Goal: Information Seeking & Learning: Learn about a topic

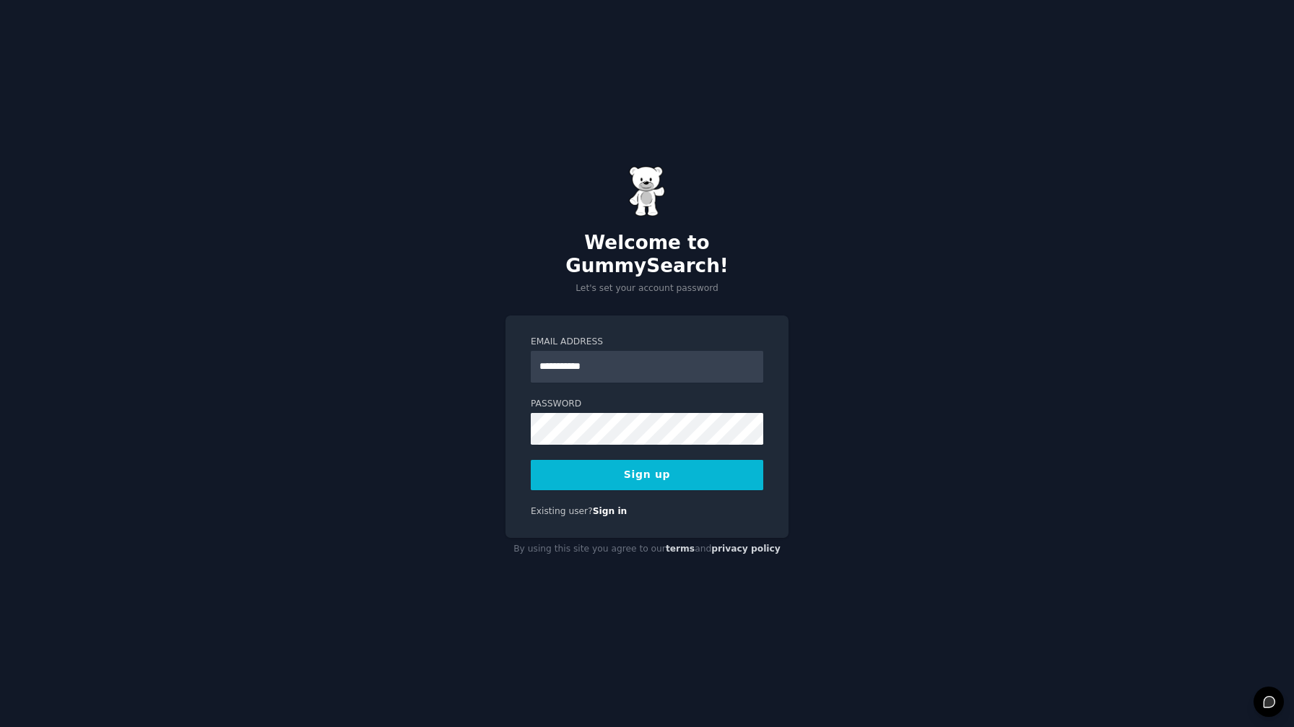
type input "**********"
click at [665, 468] on button "Sign up" at bounding box center [647, 475] width 233 height 30
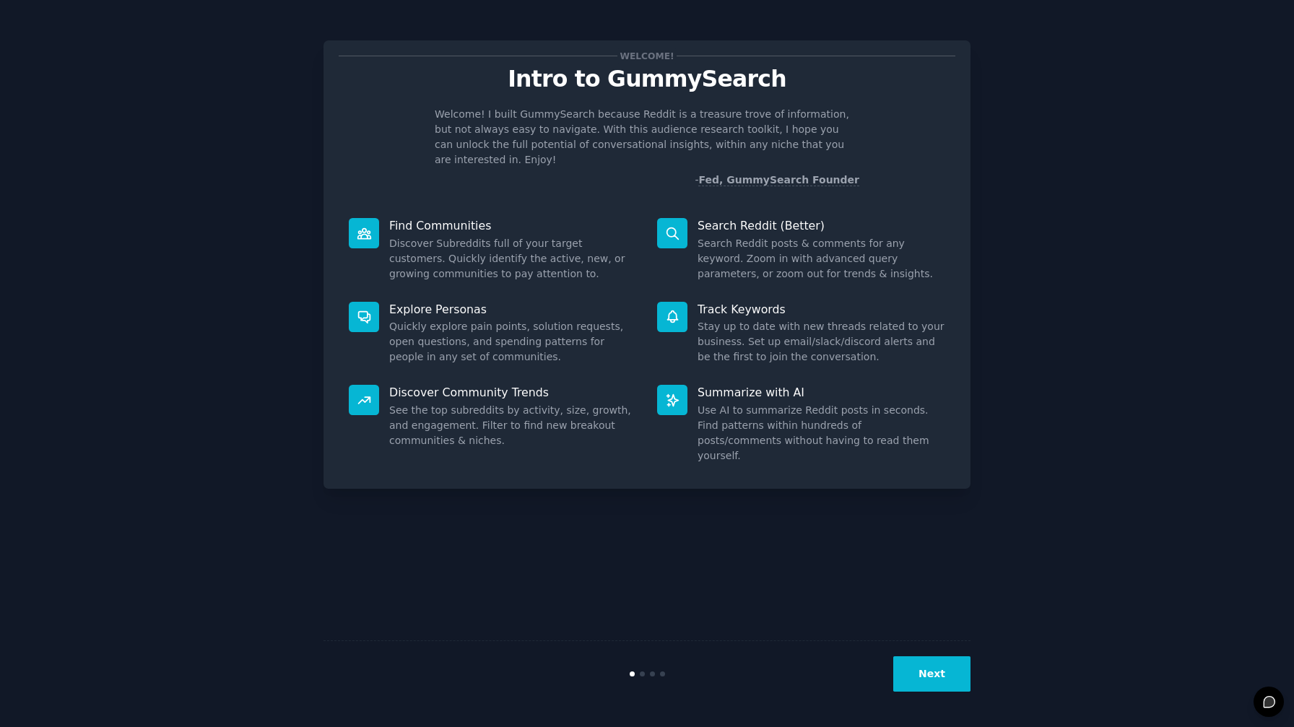
click at [672, 226] on icon at bounding box center [672, 233] width 15 height 15
click at [735, 218] on p "Search Reddit (Better)" at bounding box center [822, 225] width 248 height 15
click at [939, 676] on button "Next" at bounding box center [931, 673] width 77 height 35
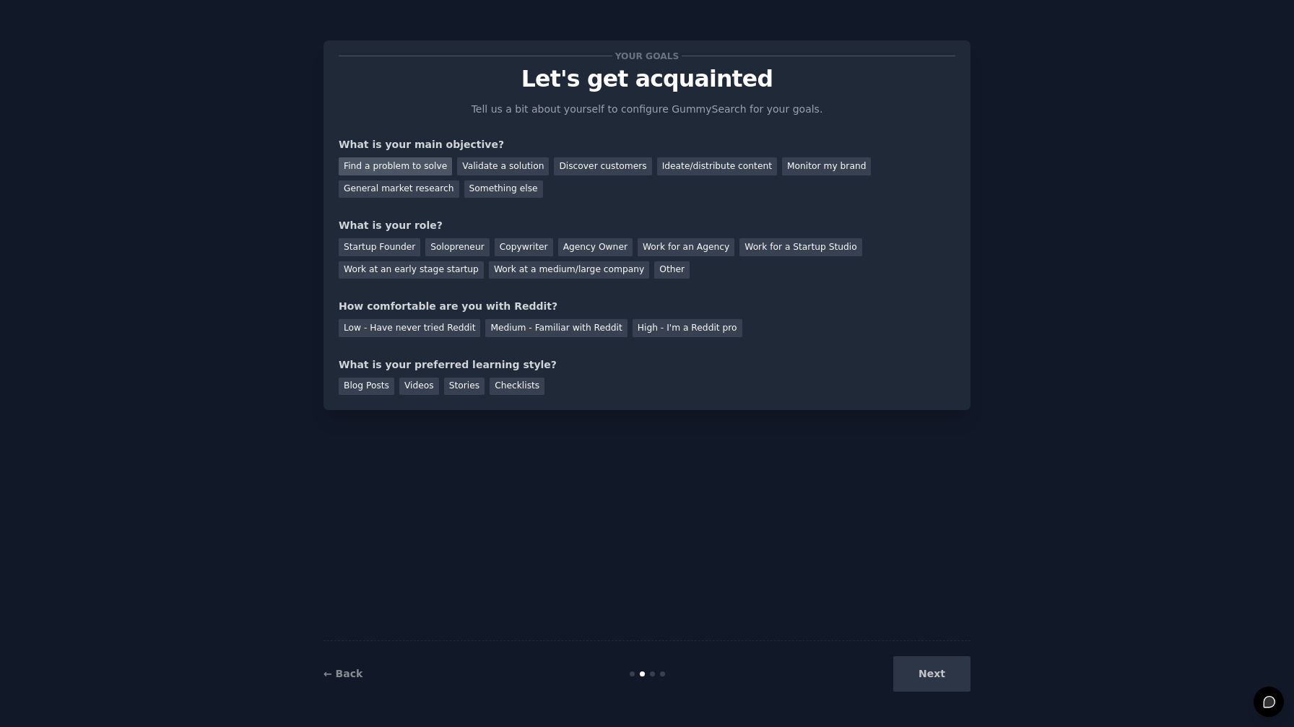
click at [411, 166] on div "Find a problem to solve" at bounding box center [395, 166] width 113 height 18
click at [386, 253] on div "Startup Founder" at bounding box center [380, 247] width 82 height 18
click at [459, 248] on div "Solopreneur" at bounding box center [457, 247] width 64 height 18
click at [416, 332] on div "Low - Have never tried Reddit" at bounding box center [410, 328] width 142 height 18
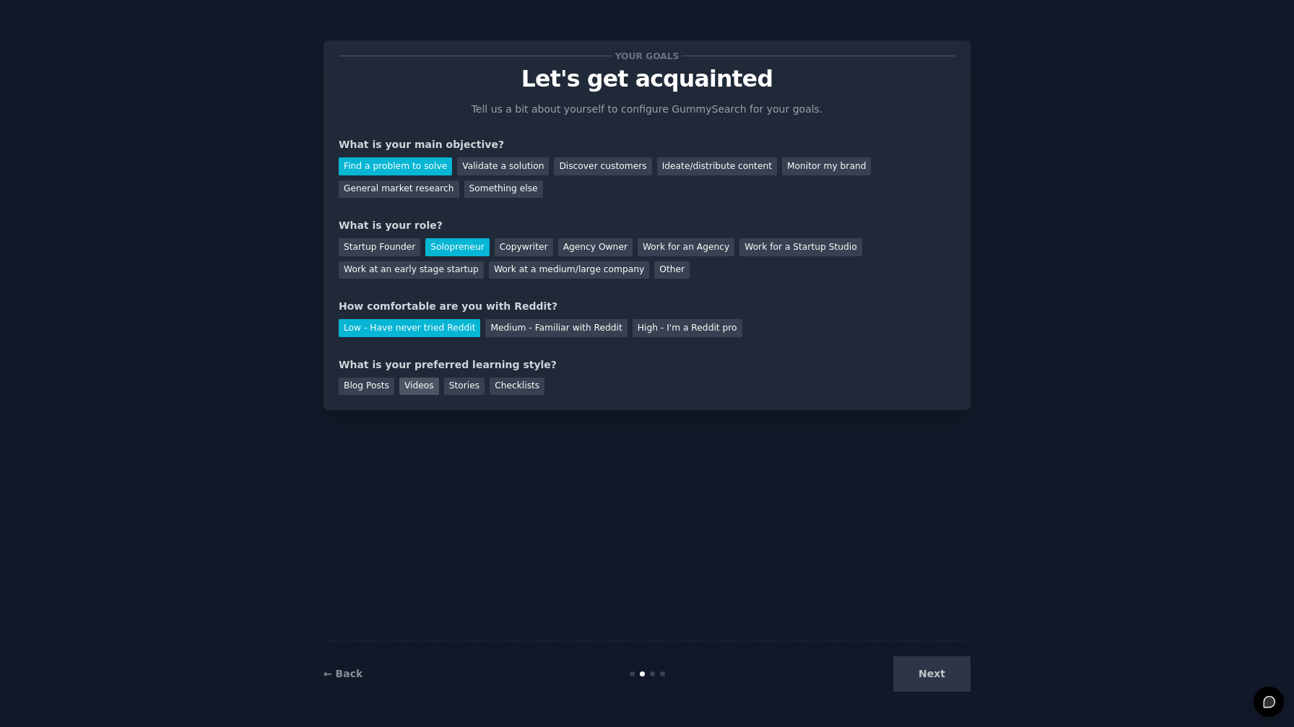
click at [409, 389] on div "Videos" at bounding box center [419, 387] width 40 height 18
click at [952, 681] on button "Next" at bounding box center [931, 673] width 77 height 35
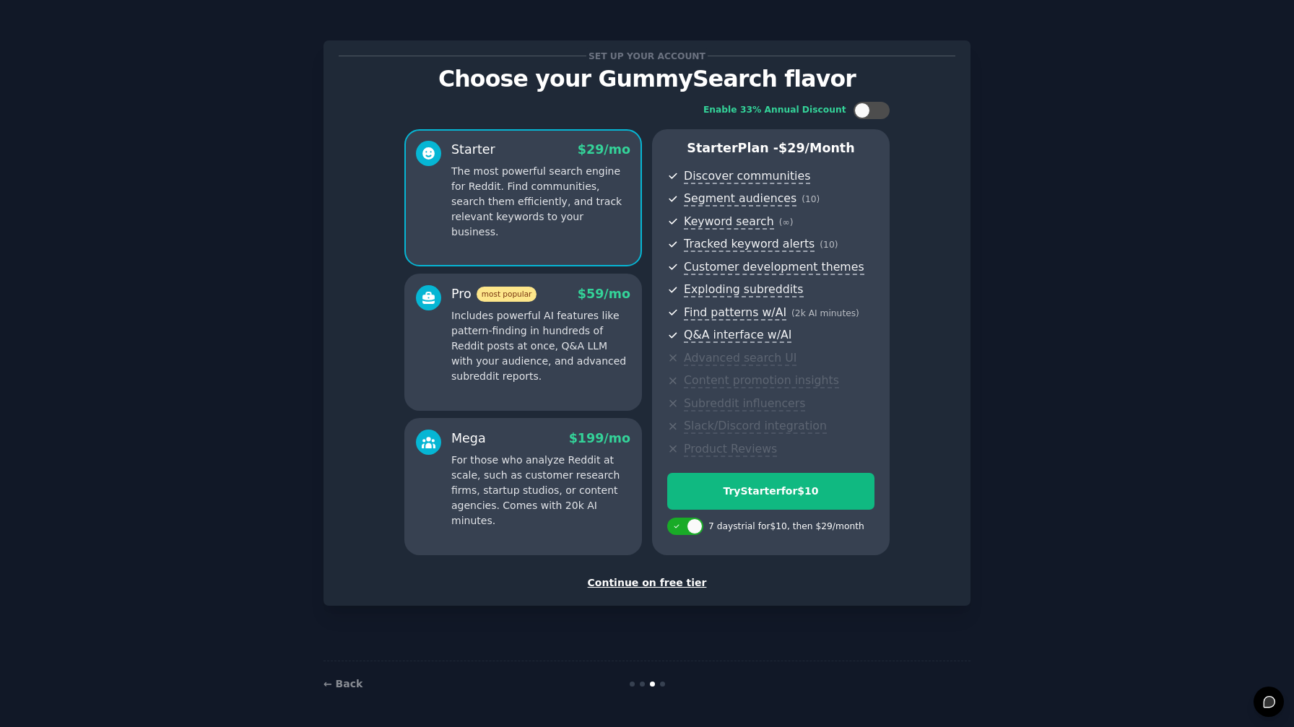
click at [689, 581] on div "Continue on free tier" at bounding box center [647, 583] width 617 height 15
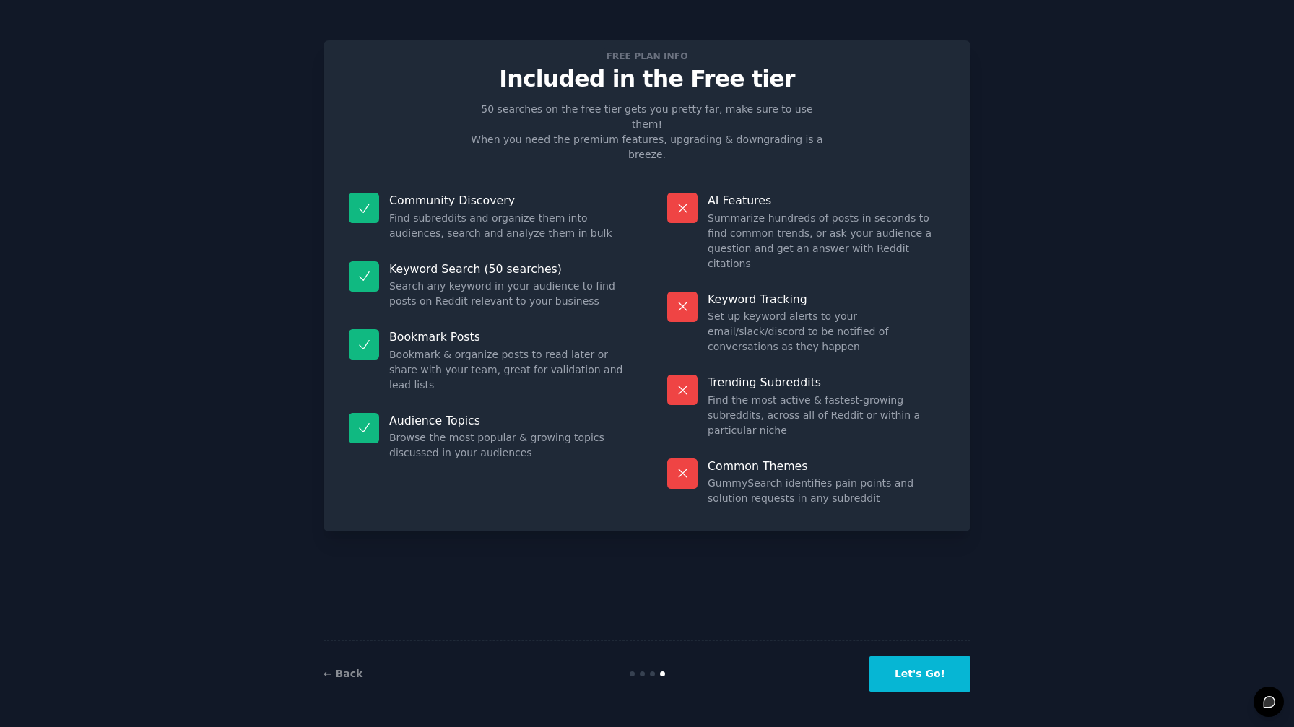
click at [926, 680] on button "Let's Go!" at bounding box center [919, 673] width 101 height 35
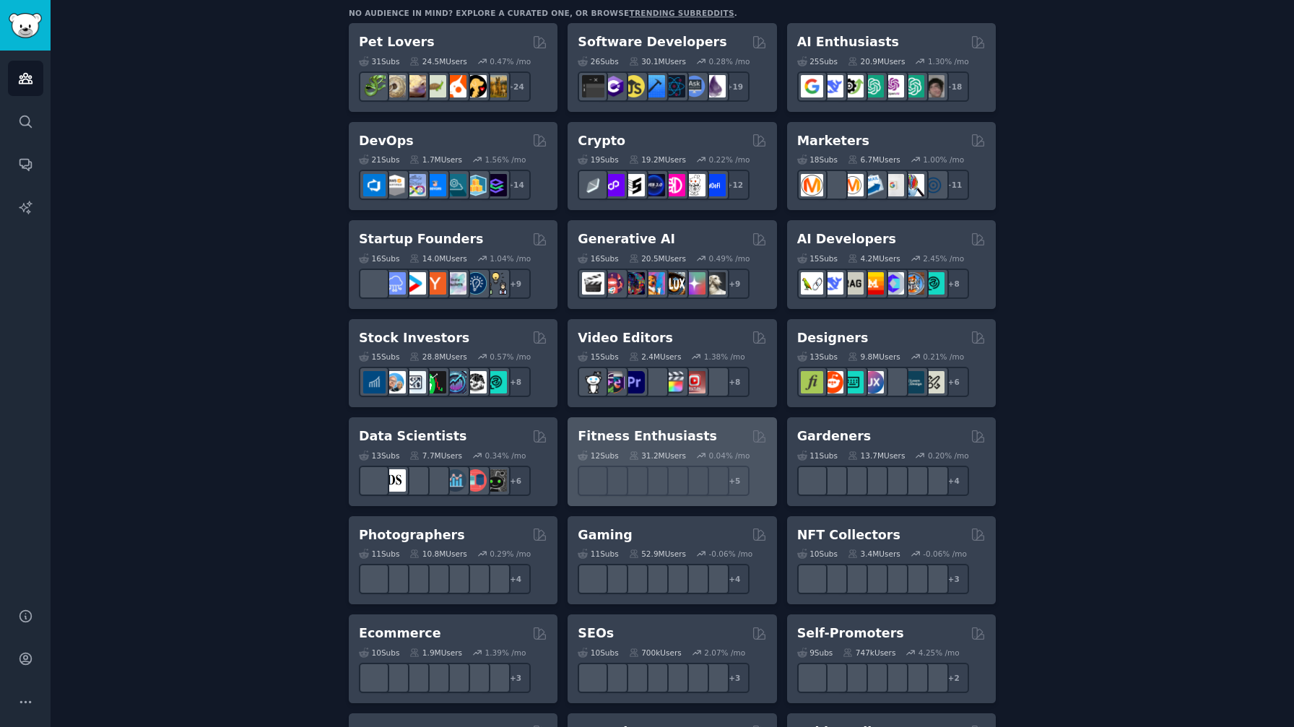
scroll to position [258, 0]
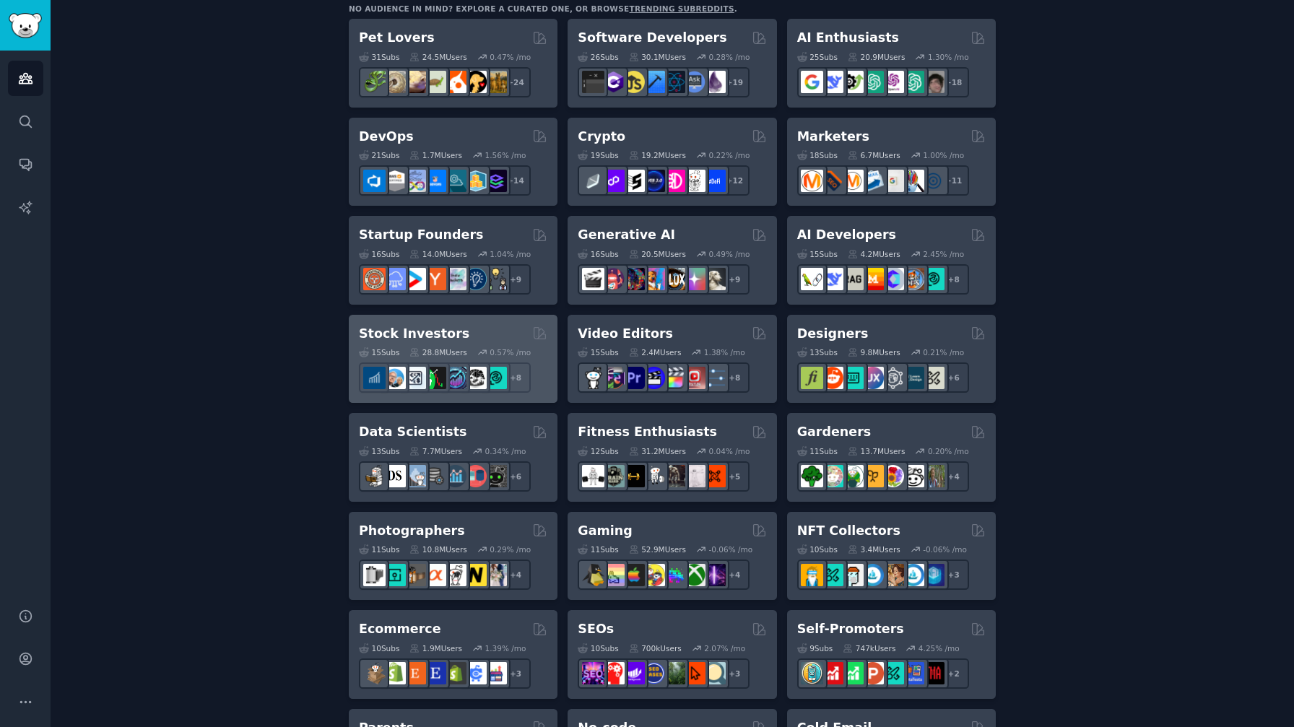
click at [420, 333] on h2 "Stock Investors" at bounding box center [414, 334] width 110 height 18
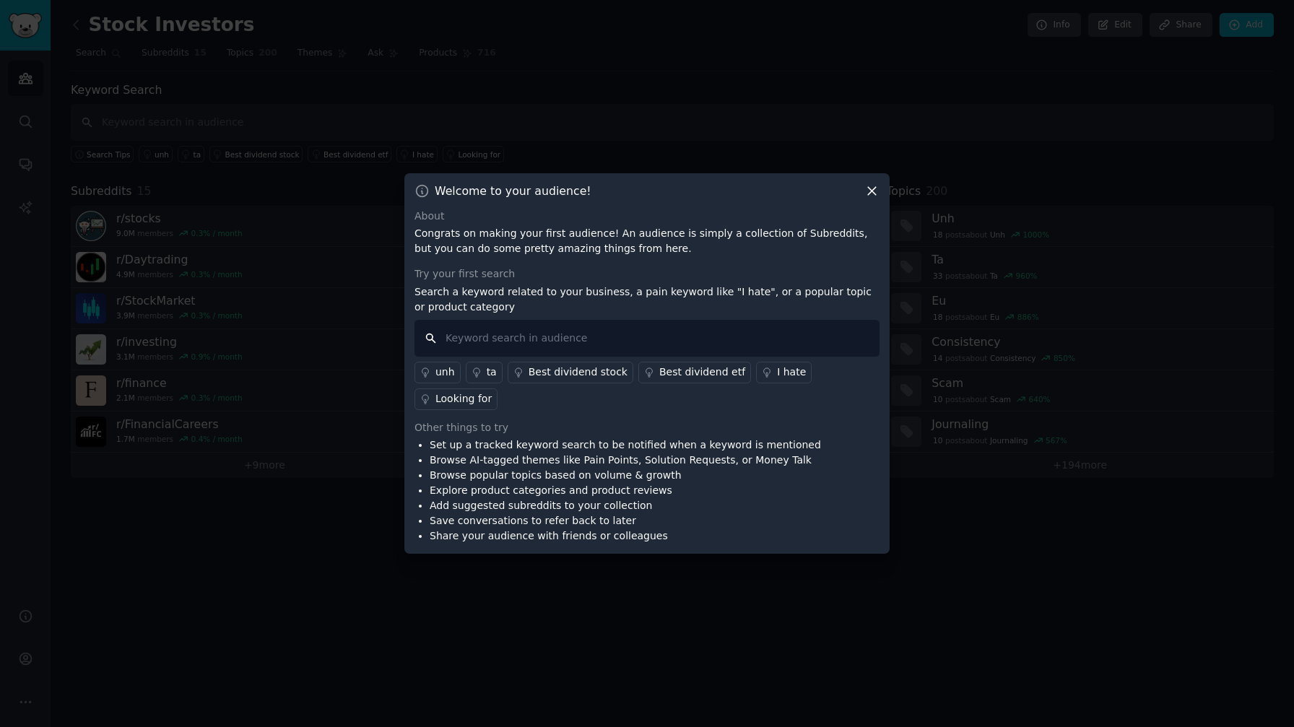
click at [607, 341] on input "text" at bounding box center [646, 338] width 465 height 37
type input "buffett"
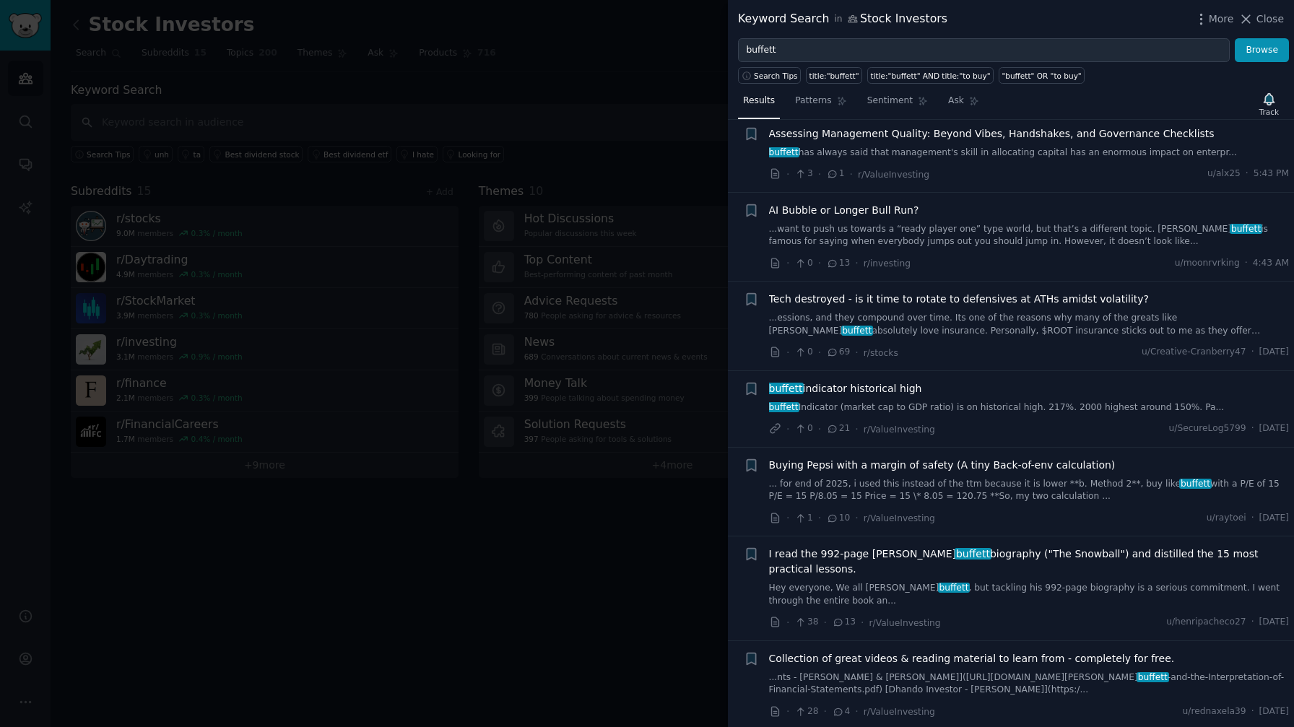
scroll to position [27, 0]
click at [857, 385] on span "buffett indicator historical high" at bounding box center [845, 388] width 153 height 15
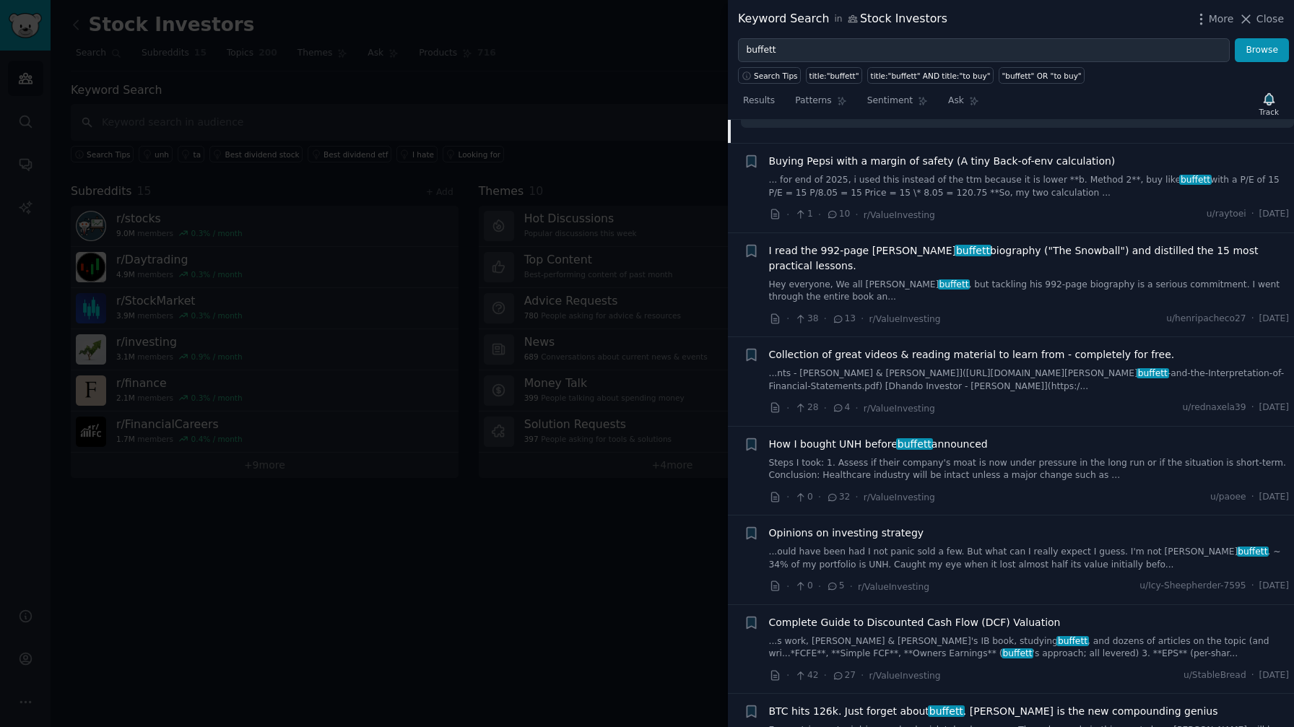
scroll to position [603, 0]
click at [863, 347] on span "Collection of great videos & reading material to learn from - completely for fr…" at bounding box center [972, 354] width 406 height 15
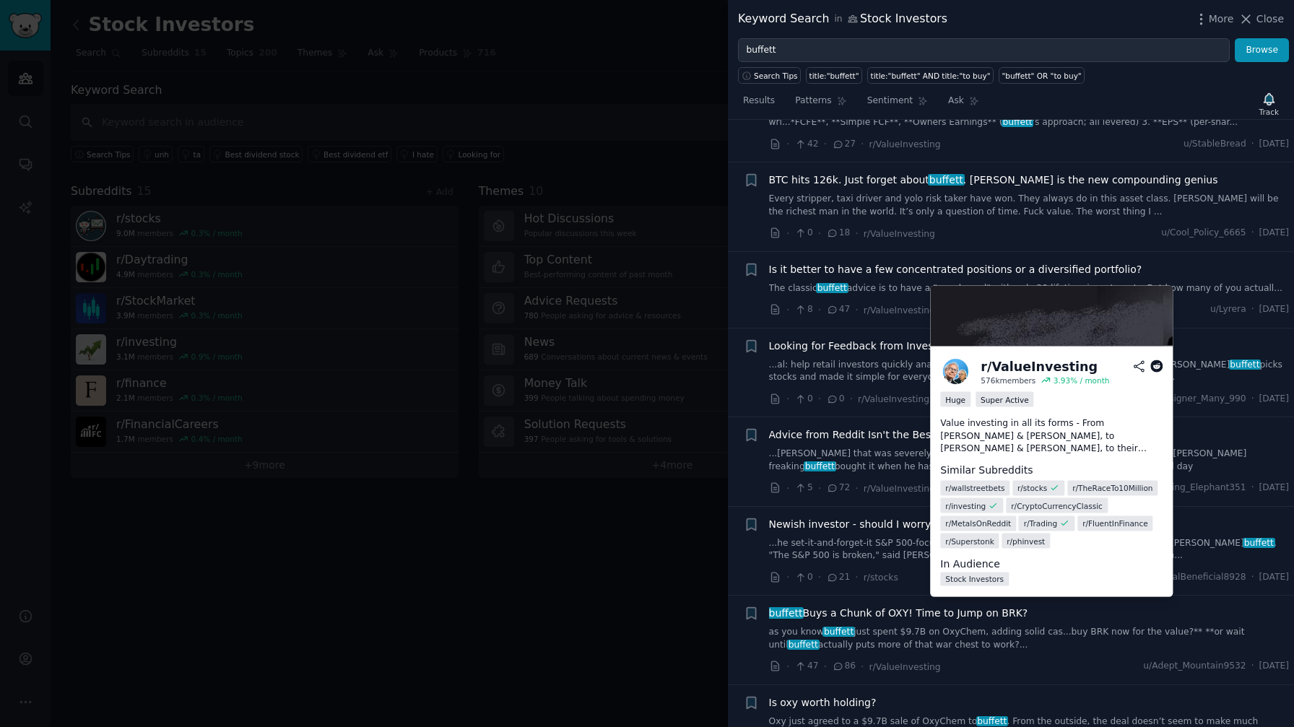
scroll to position [1709, 0]
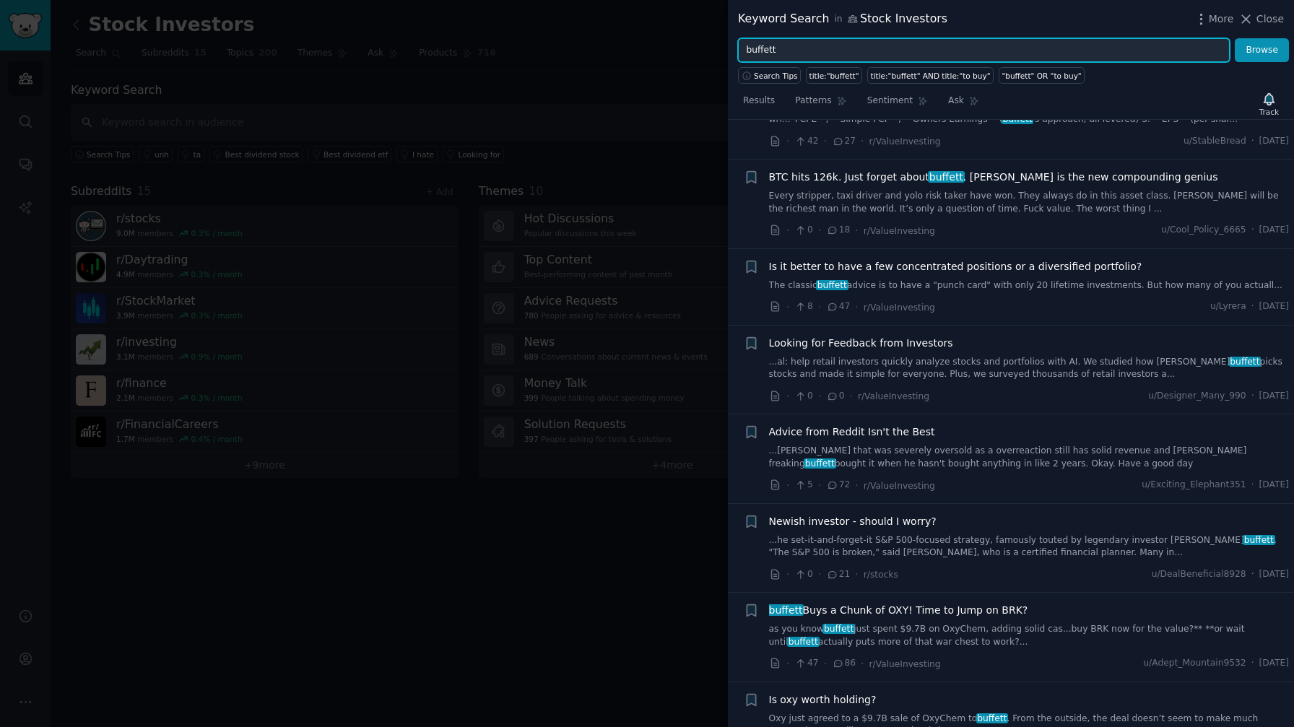
click at [785, 54] on input "buffett" at bounding box center [984, 50] width 492 height 25
click at [1262, 50] on button "Browse" at bounding box center [1262, 50] width 54 height 25
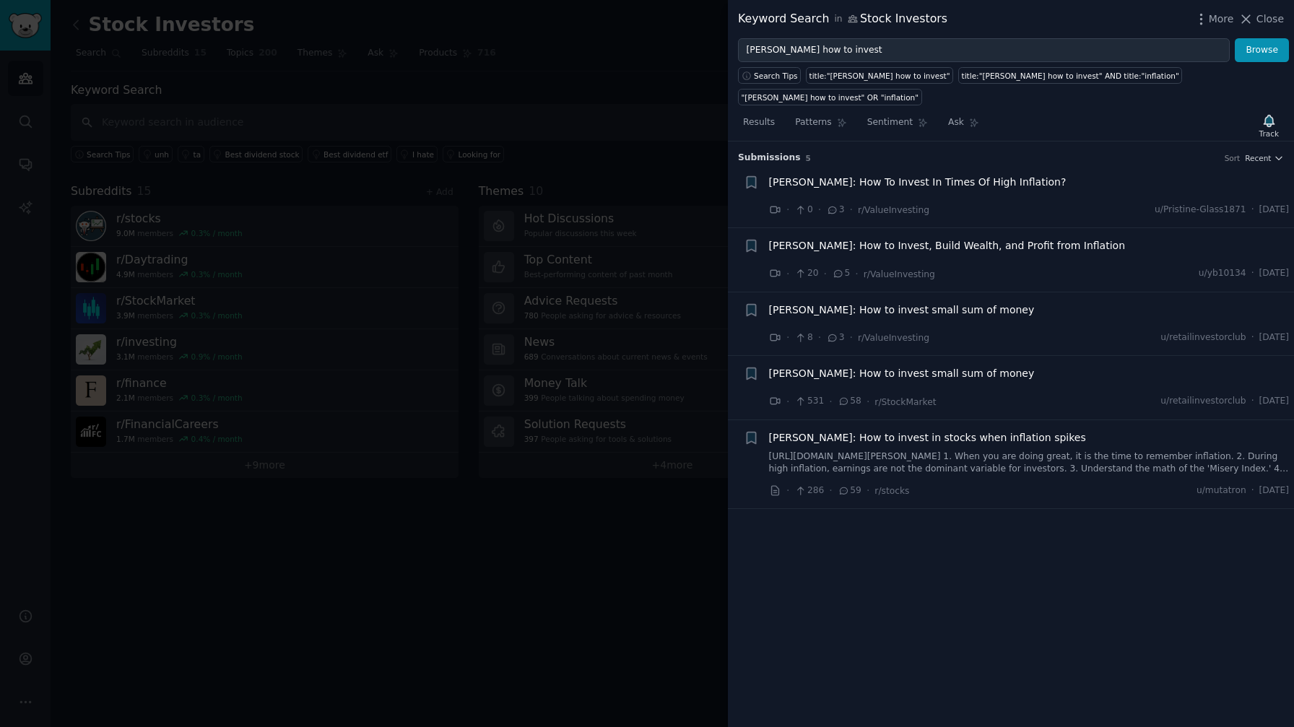
click at [872, 366] on span "[PERSON_NAME]: How to invest small sum of money" at bounding box center [902, 373] width 266 height 15
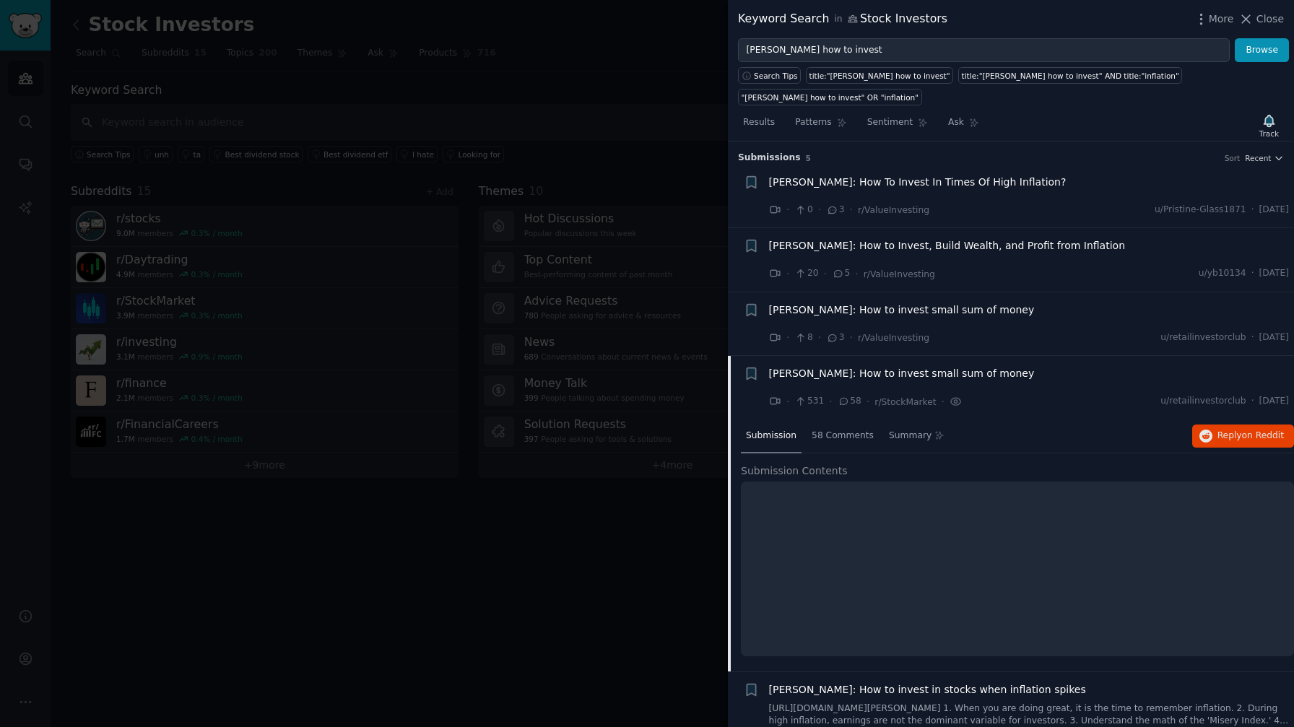
scroll to position [11, 0]
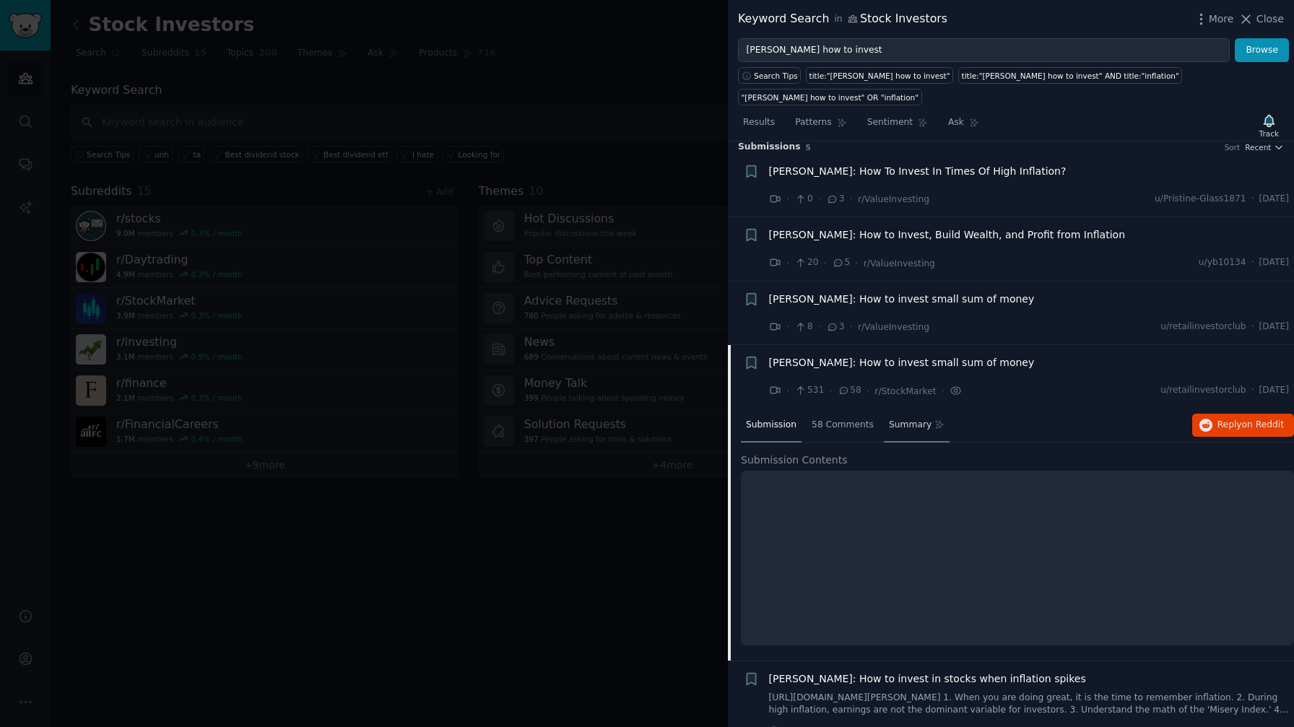
click at [914, 419] on span "Summary" at bounding box center [910, 425] width 43 height 13
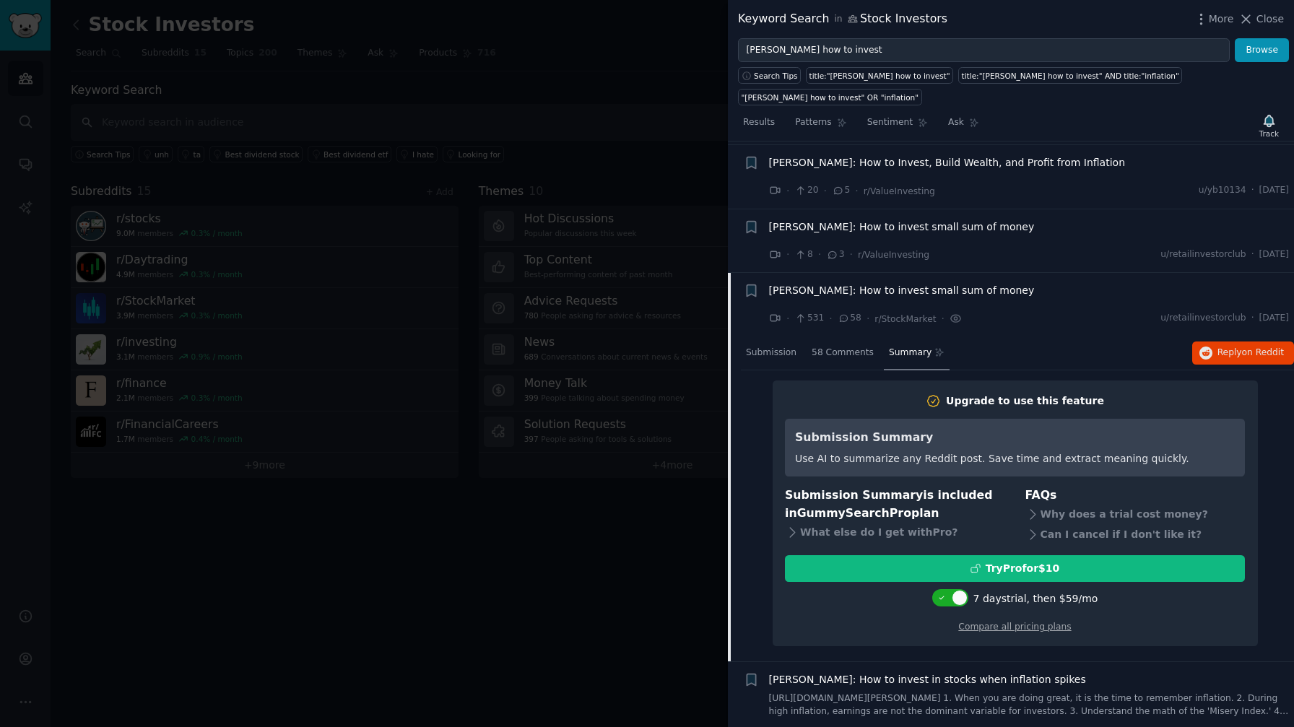
scroll to position [82, 0]
click at [929, 693] on link "[URL][DOMAIN_NAME][PERSON_NAME] 1. When you are doing great, it is the time to …" at bounding box center [1029, 705] width 521 height 25
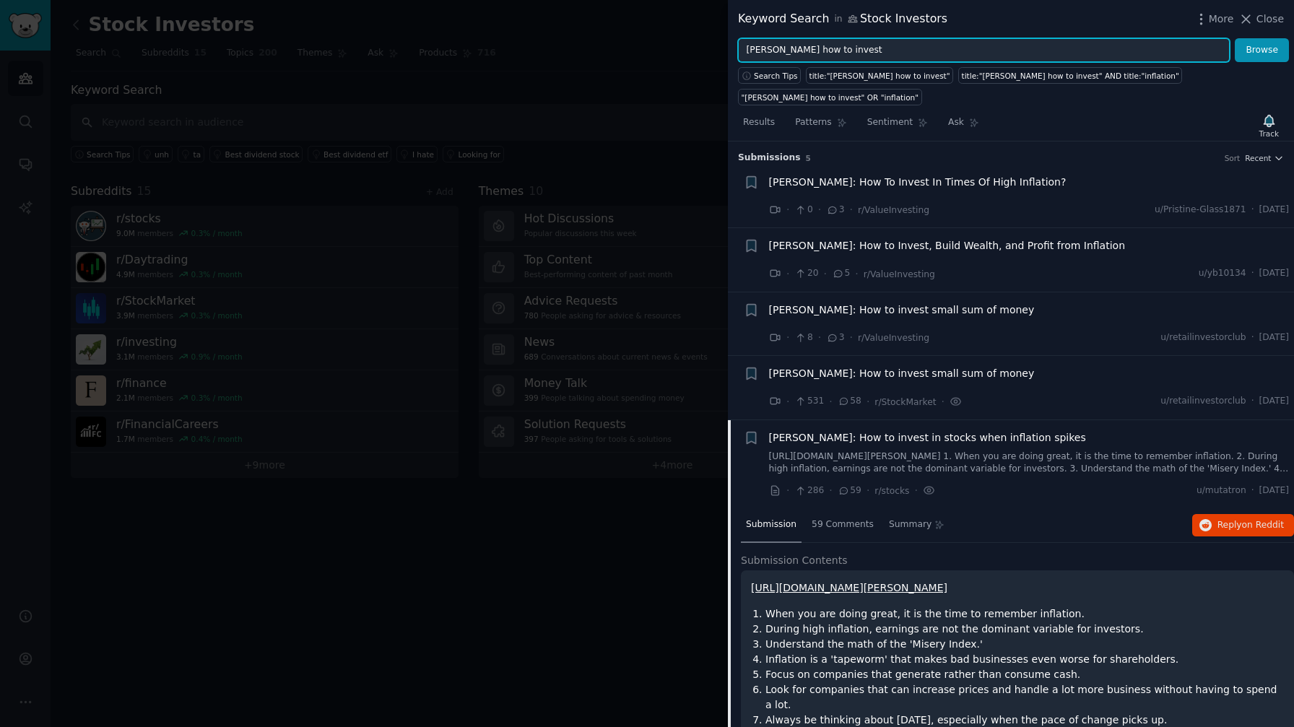
drag, startPoint x: 777, startPoint y: 46, endPoint x: 735, endPoint y: 42, distance: 42.1
click at [736, 44] on div "[PERSON_NAME] how to invest Browse" at bounding box center [1011, 50] width 566 height 25
click at [833, 51] on input "how to invest" at bounding box center [984, 50] width 492 height 25
type input "how to invest like [PERSON_NAME]"
click at [1262, 50] on button "Browse" at bounding box center [1262, 50] width 54 height 25
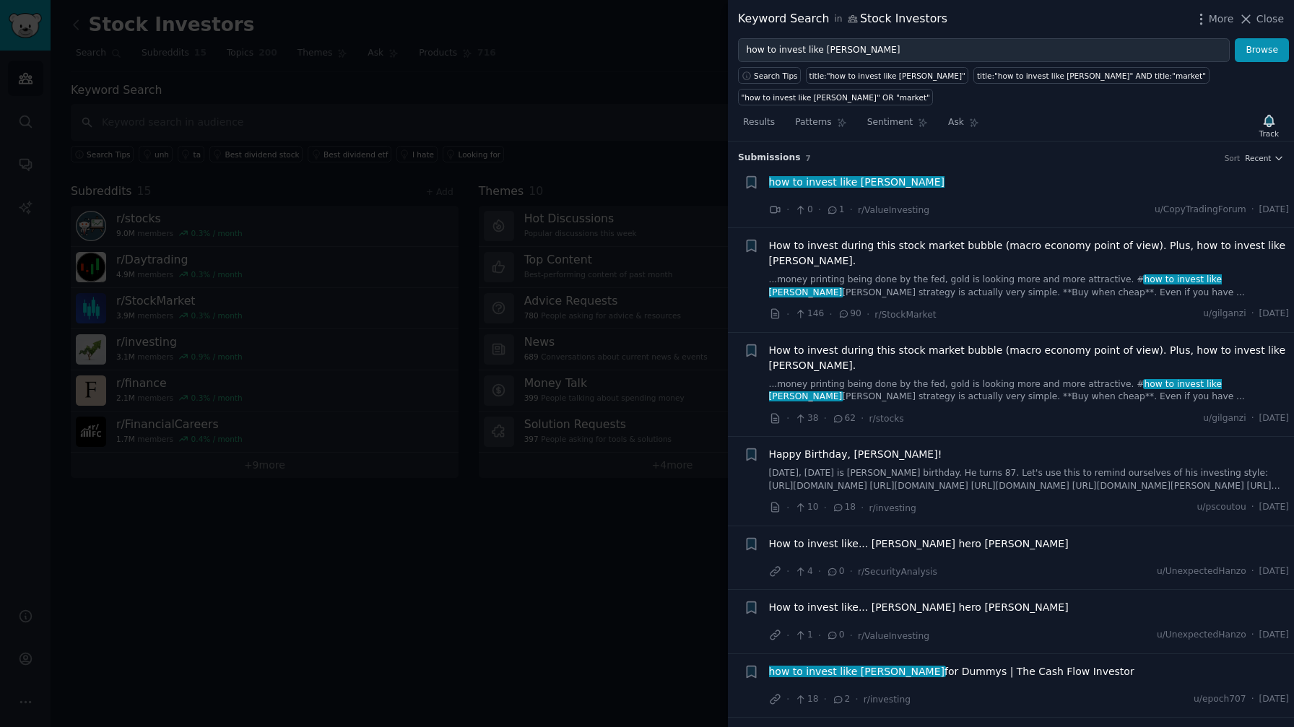
click at [1000, 246] on span "How to invest during this stock market bubble (macro economy point of view). Pl…" at bounding box center [1029, 253] width 521 height 30
